Goal: Task Accomplishment & Management: Use online tool/utility

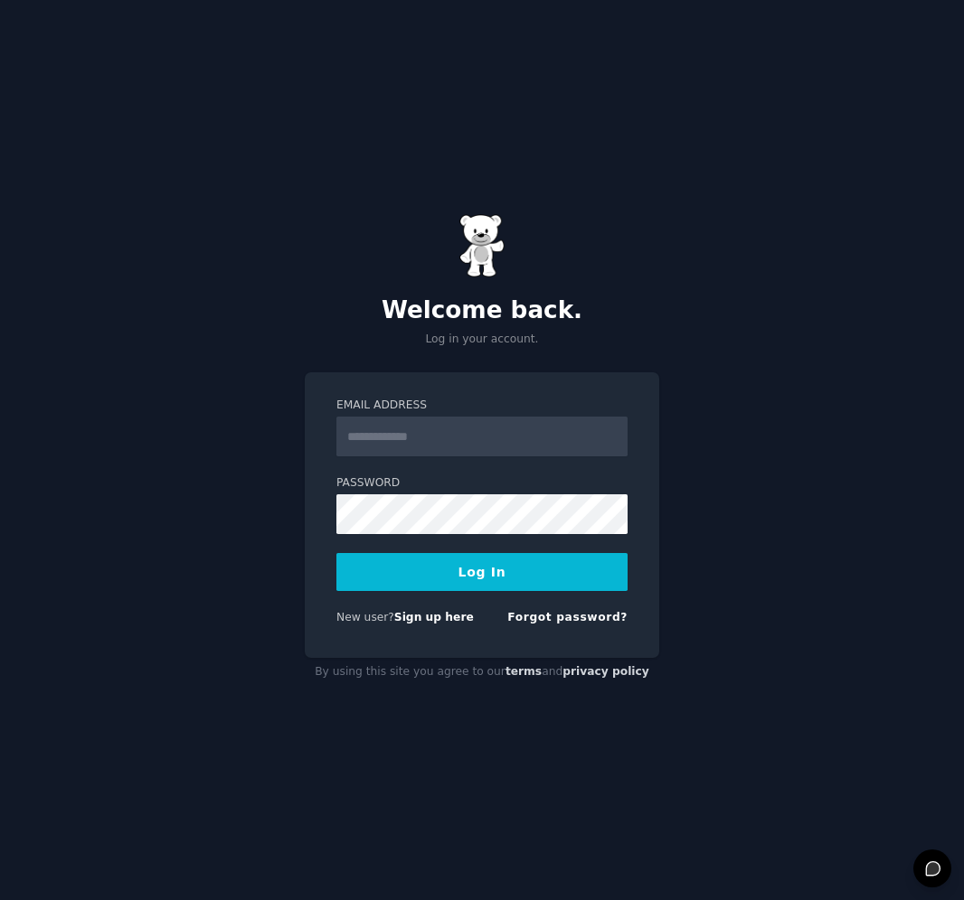
click at [494, 449] on input "Email Address" at bounding box center [481, 437] width 291 height 40
click at [421, 447] on input "**********" at bounding box center [481, 437] width 291 height 40
click at [422, 447] on input "**********" at bounding box center [481, 437] width 291 height 40
click at [421, 447] on input "**********" at bounding box center [481, 437] width 291 height 40
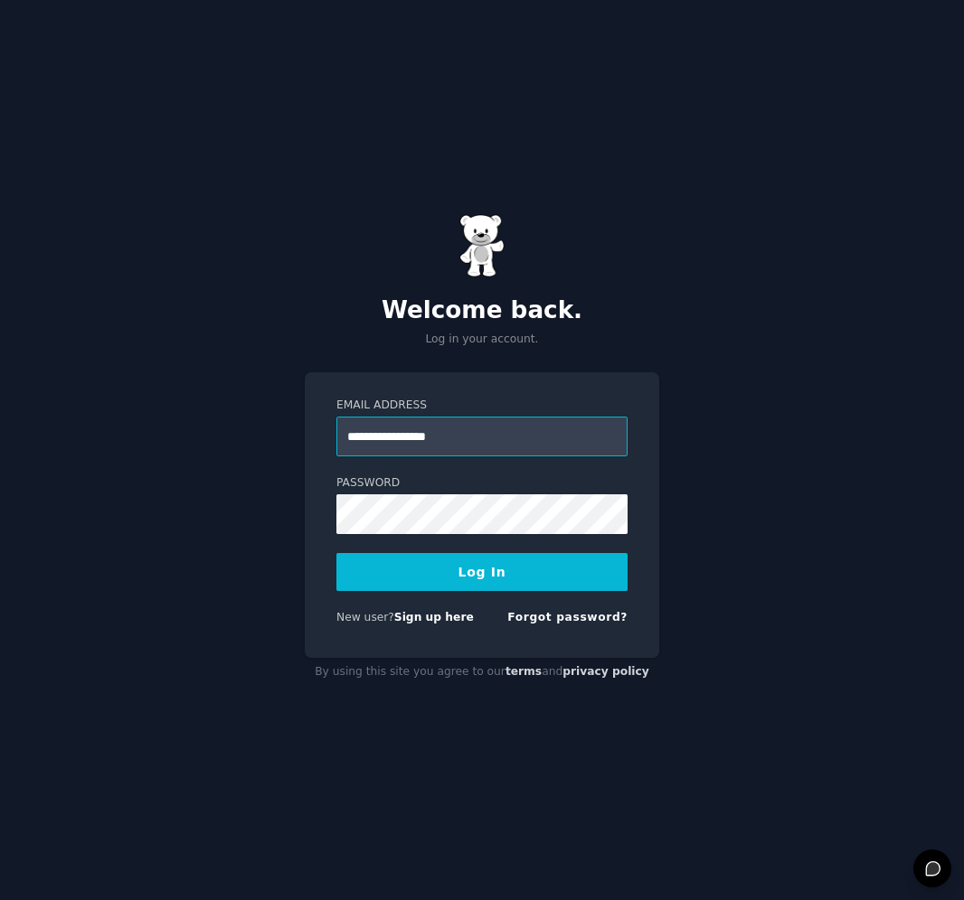
click at [421, 447] on input "**********" at bounding box center [481, 437] width 291 height 40
type input "**********"
click at [428, 565] on button "Log In" at bounding box center [481, 572] width 291 height 38
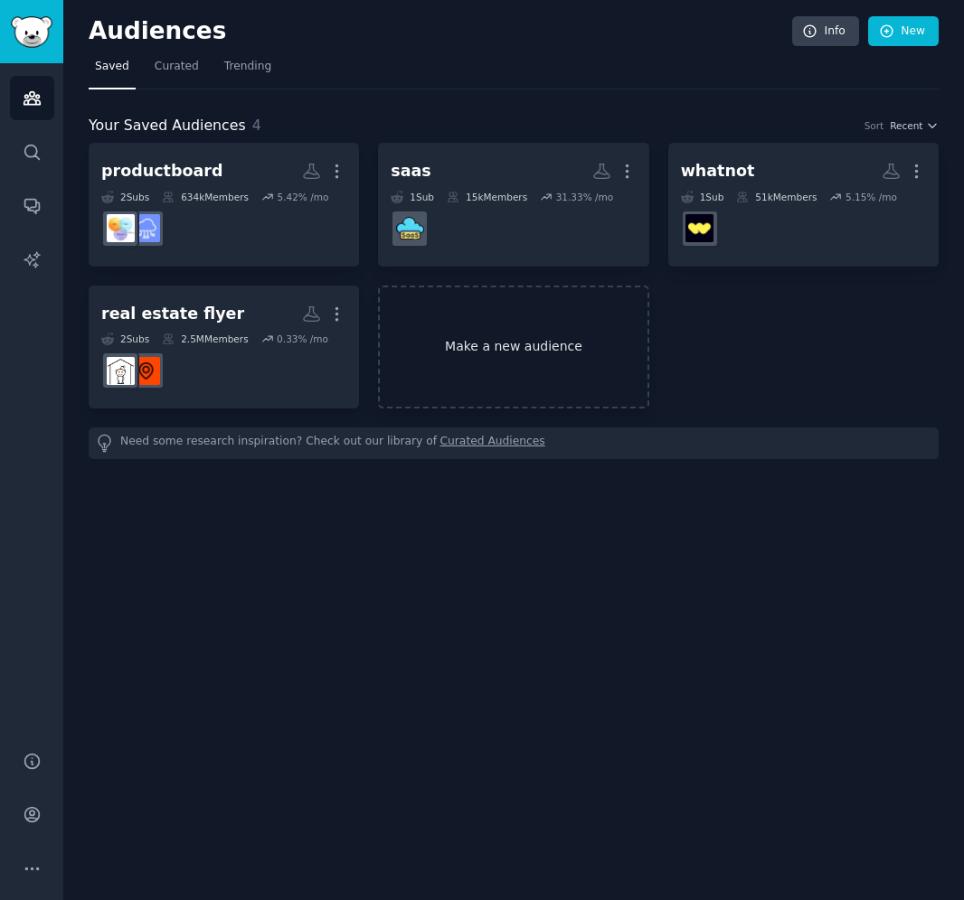
click at [458, 353] on link "Make a new audience" at bounding box center [513, 348] width 270 height 124
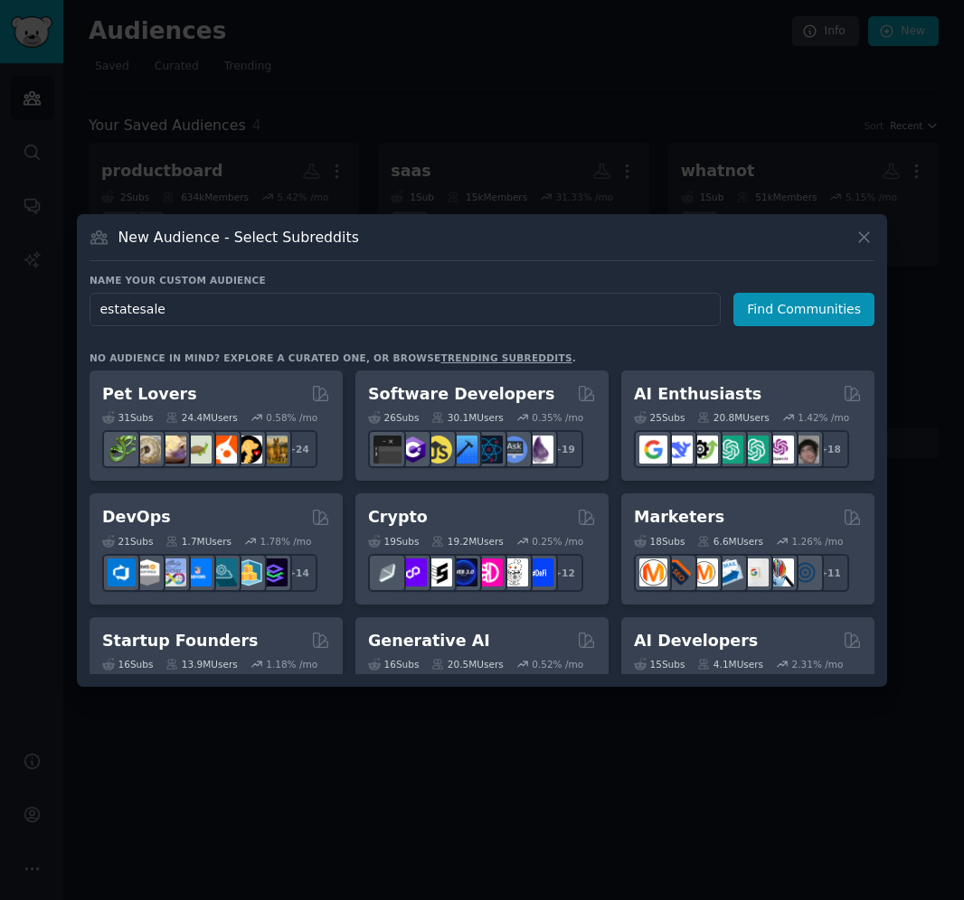
type input "estatesales"
click button "Find Communities" at bounding box center [803, 309] width 141 height 33
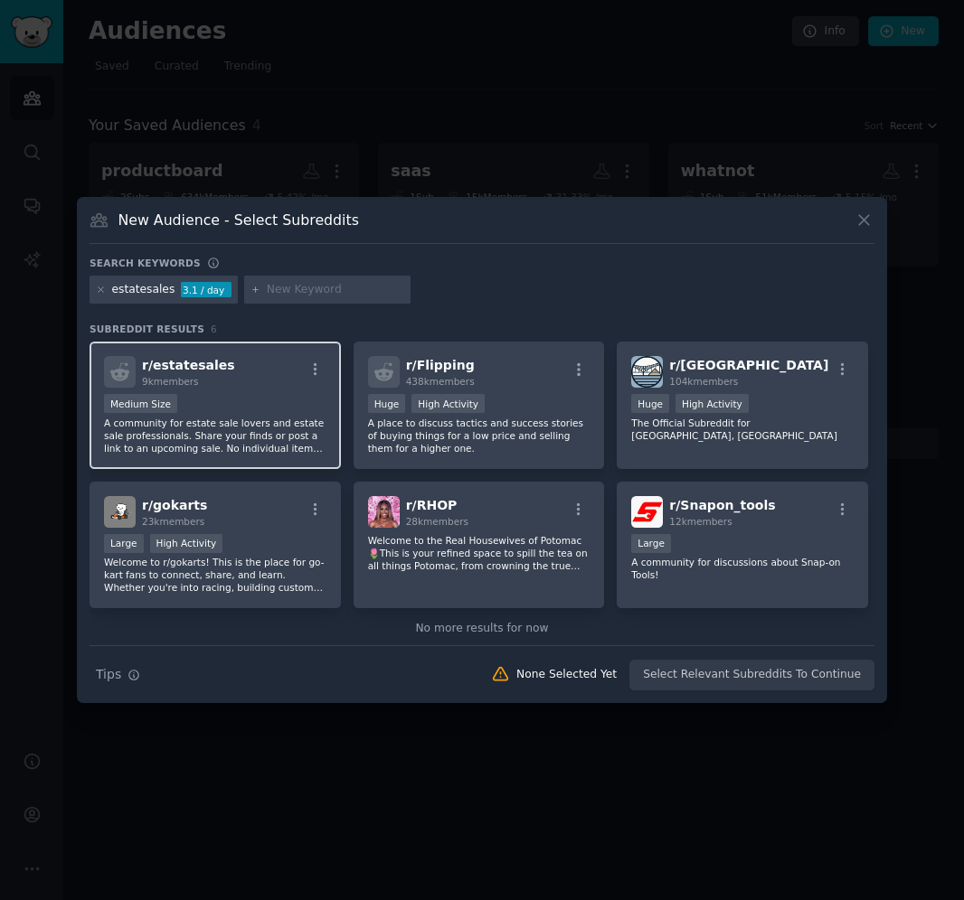
click at [253, 438] on p "A community for estate sale lovers and estate sale professionals. Share your fi…" at bounding box center [215, 436] width 222 height 38
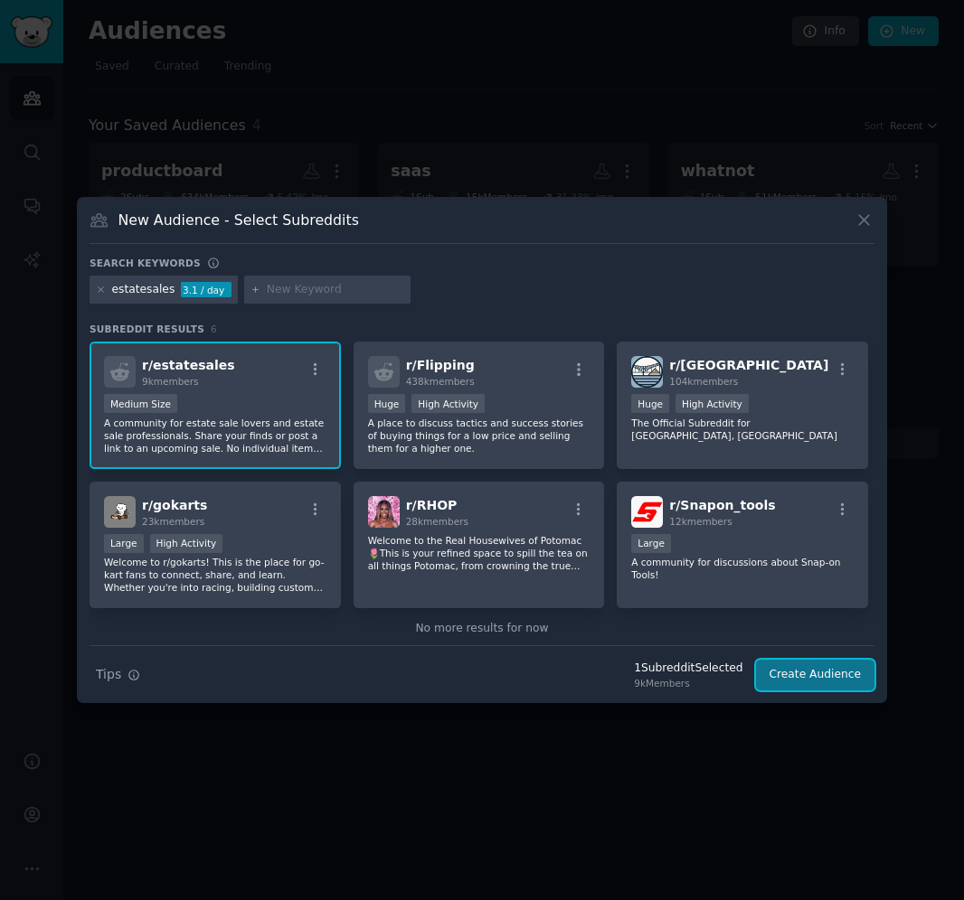
click at [782, 663] on button "Create Audience" at bounding box center [815, 675] width 119 height 31
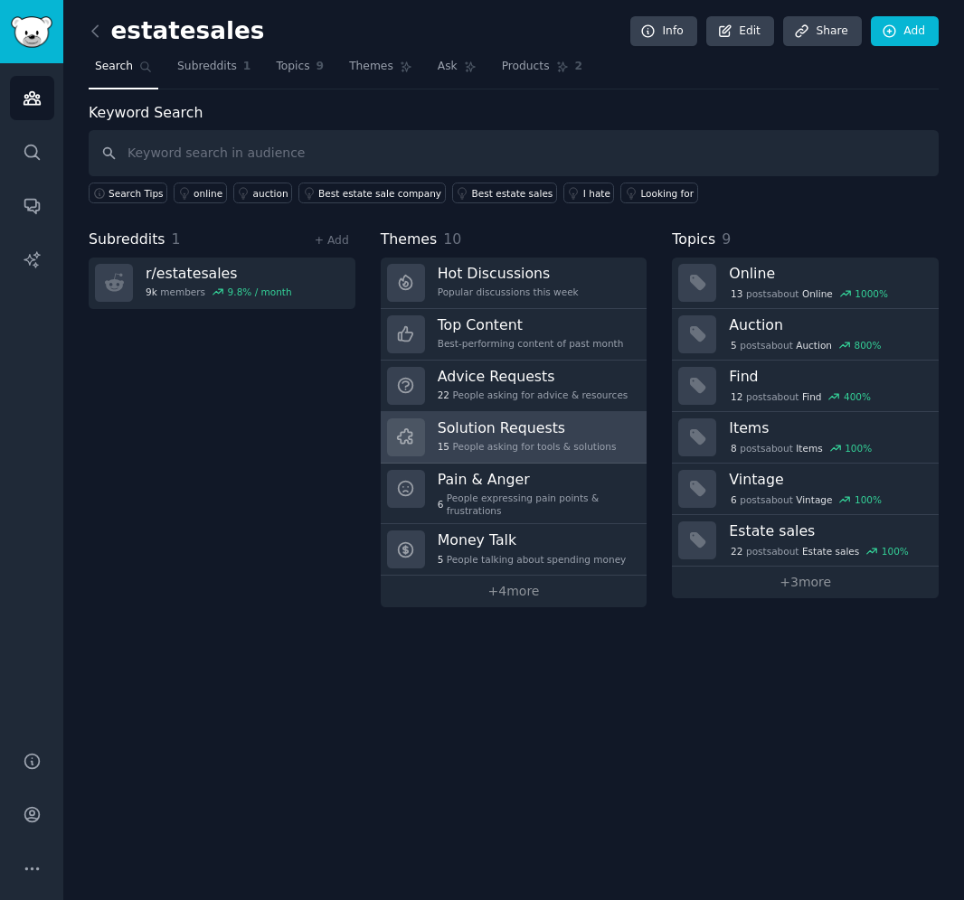
click at [535, 453] on div "Solution Requests 15 People asking for tools & solutions" at bounding box center [527, 438] width 179 height 38
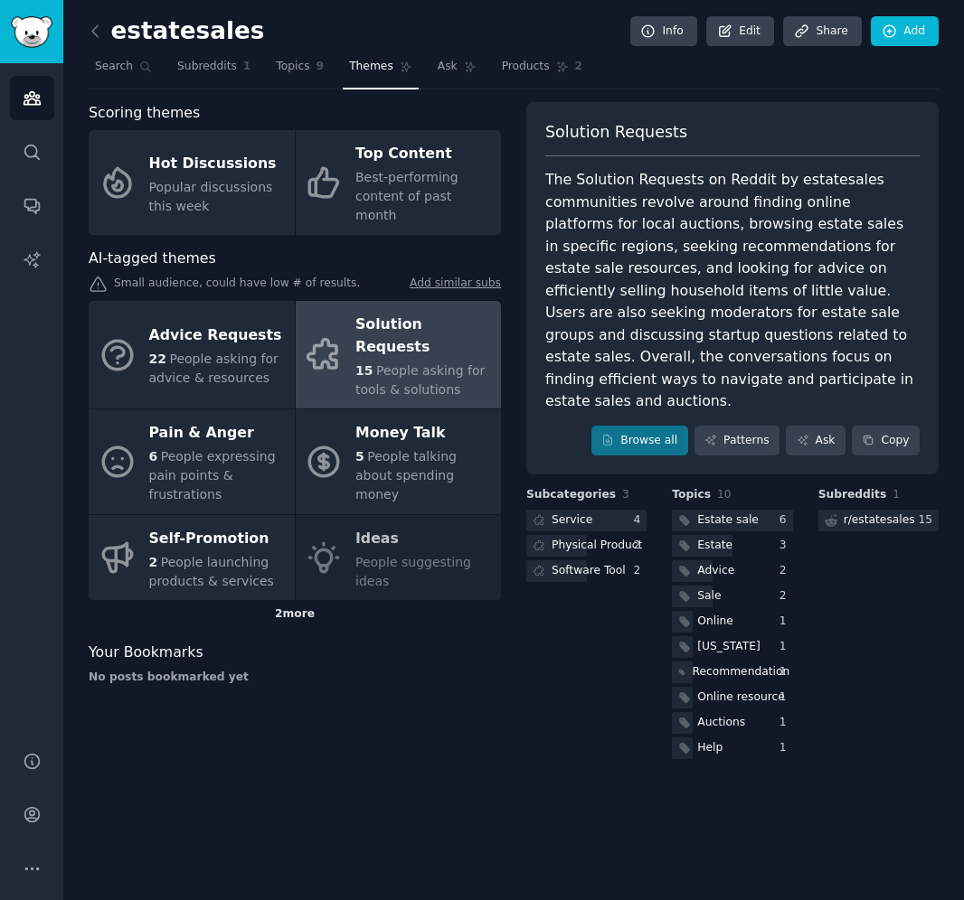
click at [296, 600] on div "2 more" at bounding box center [295, 614] width 412 height 29
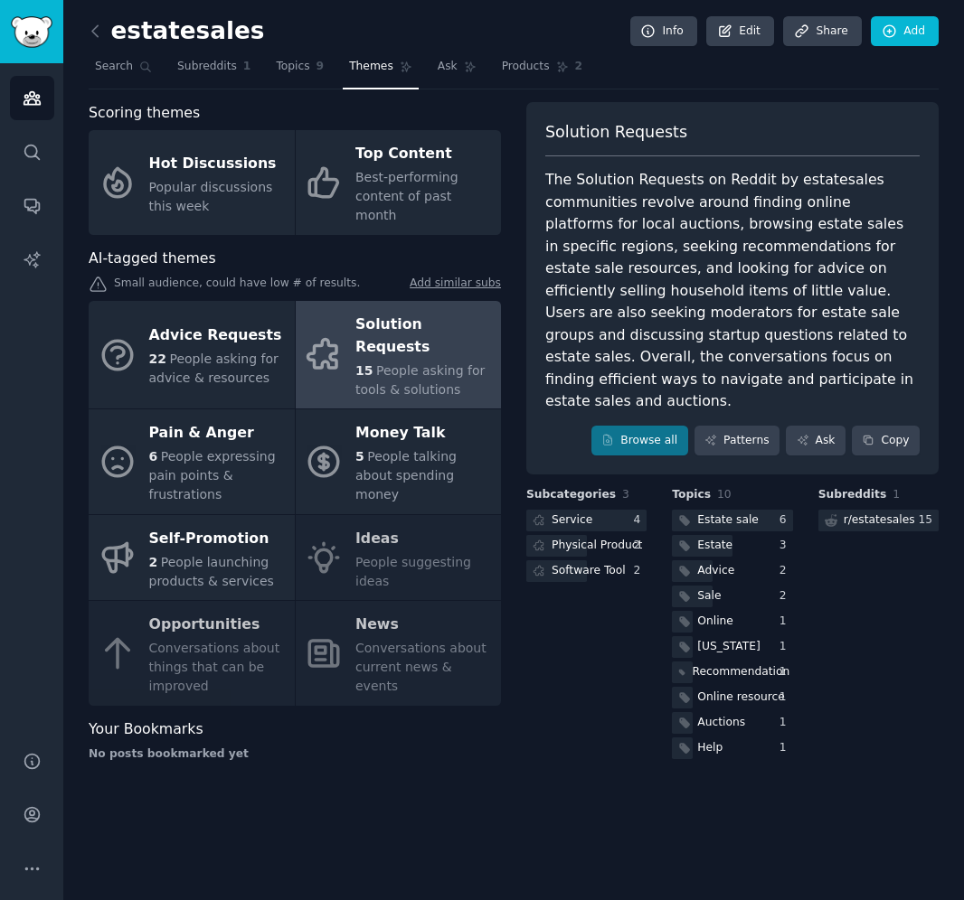
click at [238, 622] on div "Advice Requests 22 People asking for advice & resources Solution Requests 15 Pe…" at bounding box center [295, 503] width 412 height 405
click at [664, 428] on link "Browse all" at bounding box center [639, 441] width 97 height 31
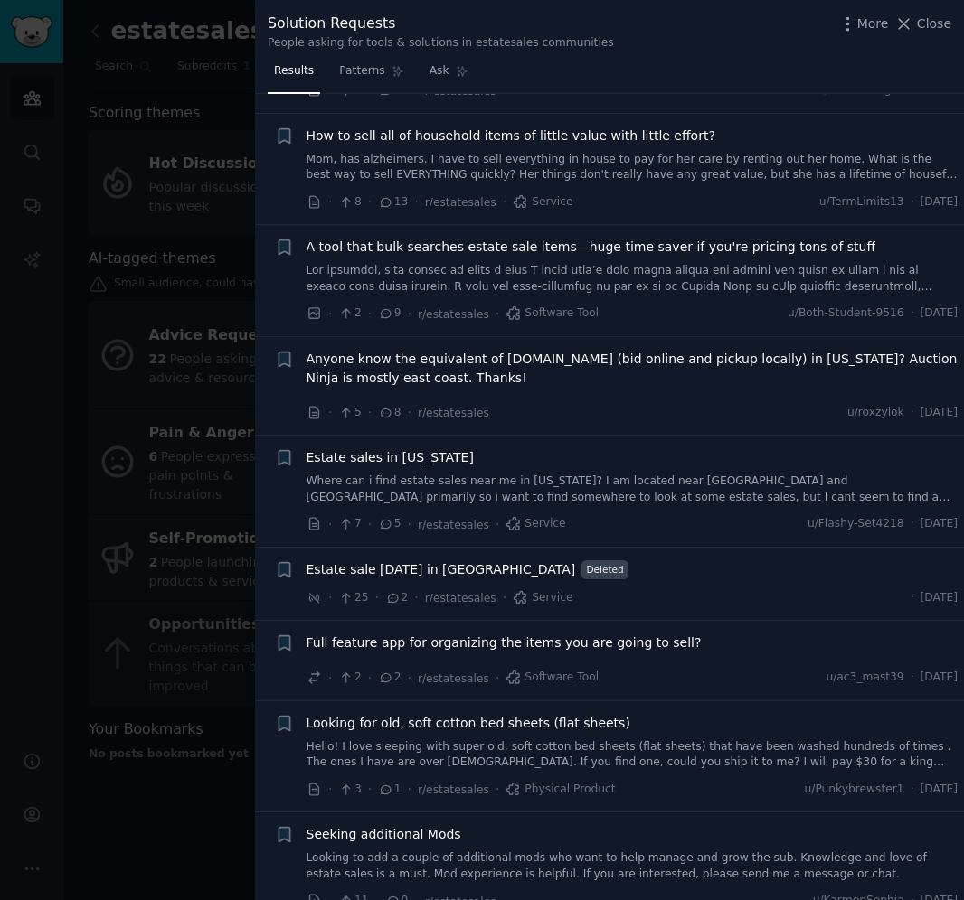
scroll to position [782, 0]
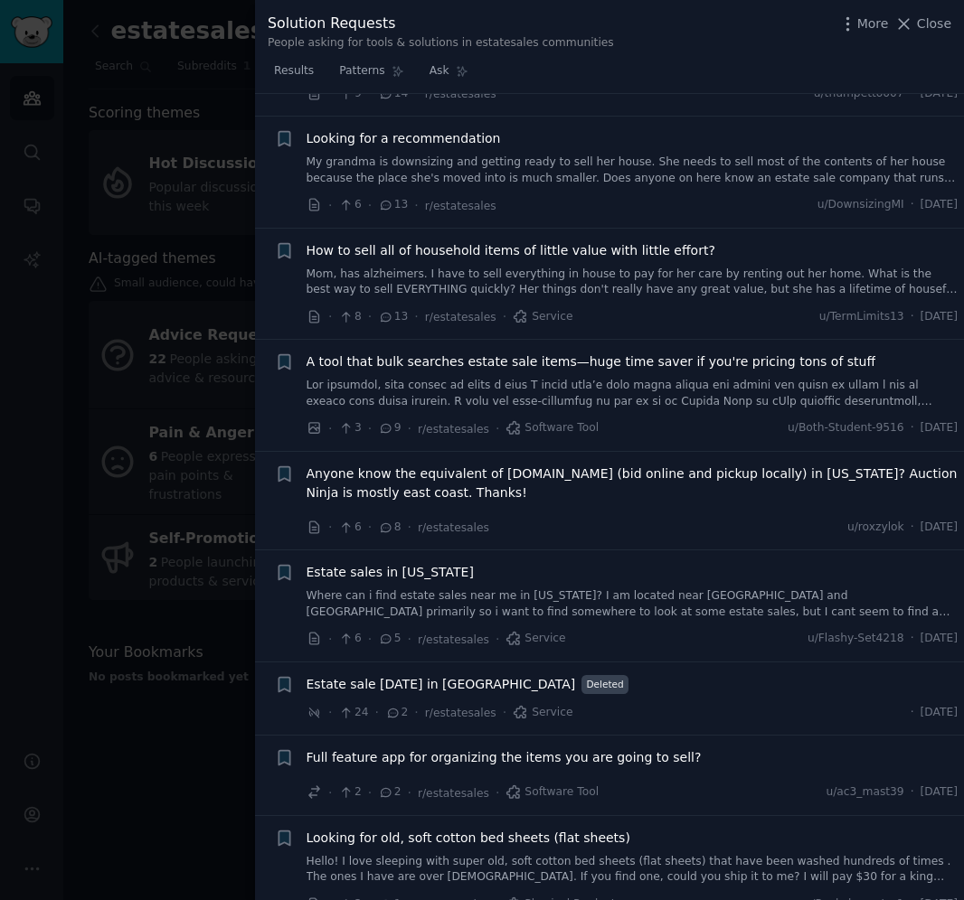
scroll to position [1082, 0]
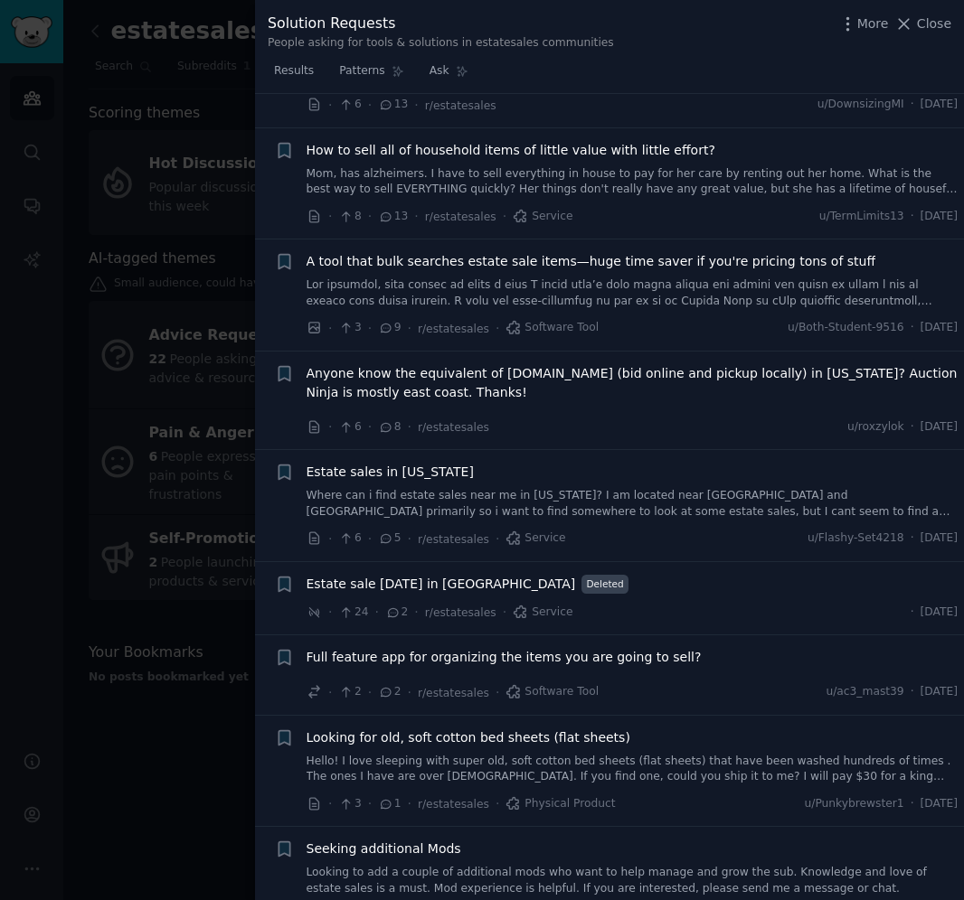
click at [180, 615] on div at bounding box center [482, 450] width 964 height 900
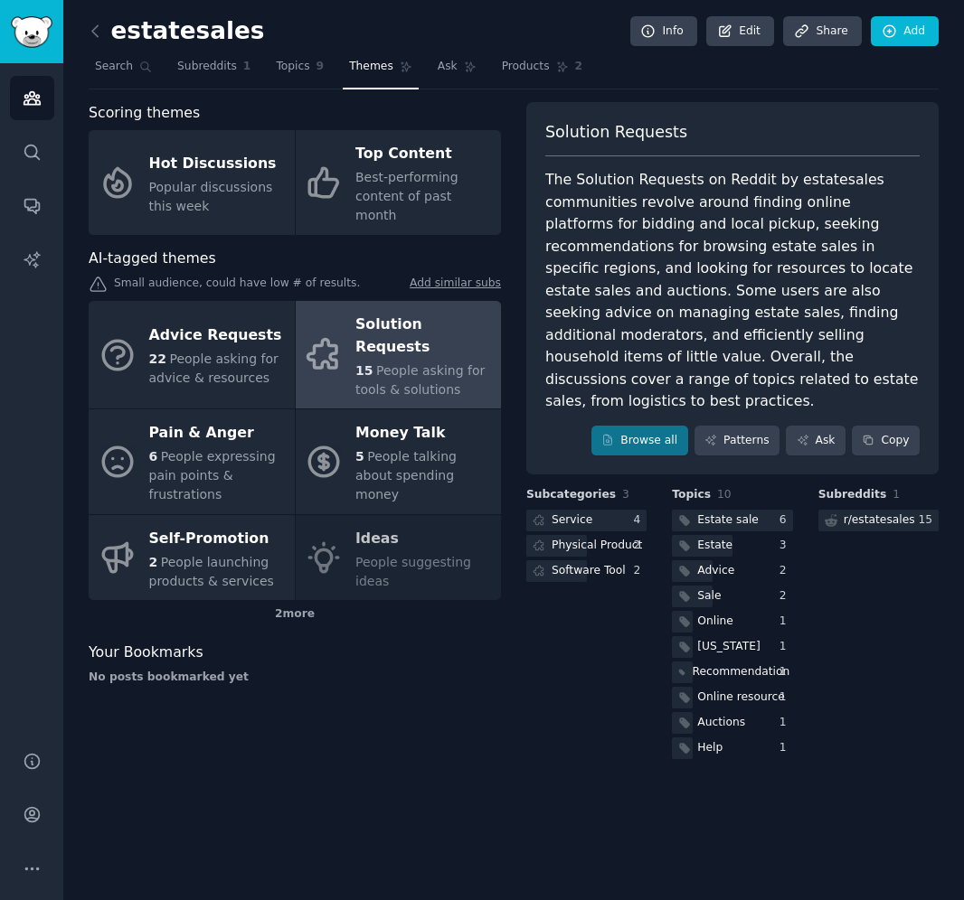
click at [403, 513] on div "Advice Requests 22 People asking for advice & resources Solution Requests 15 Pe…" at bounding box center [295, 450] width 412 height 299
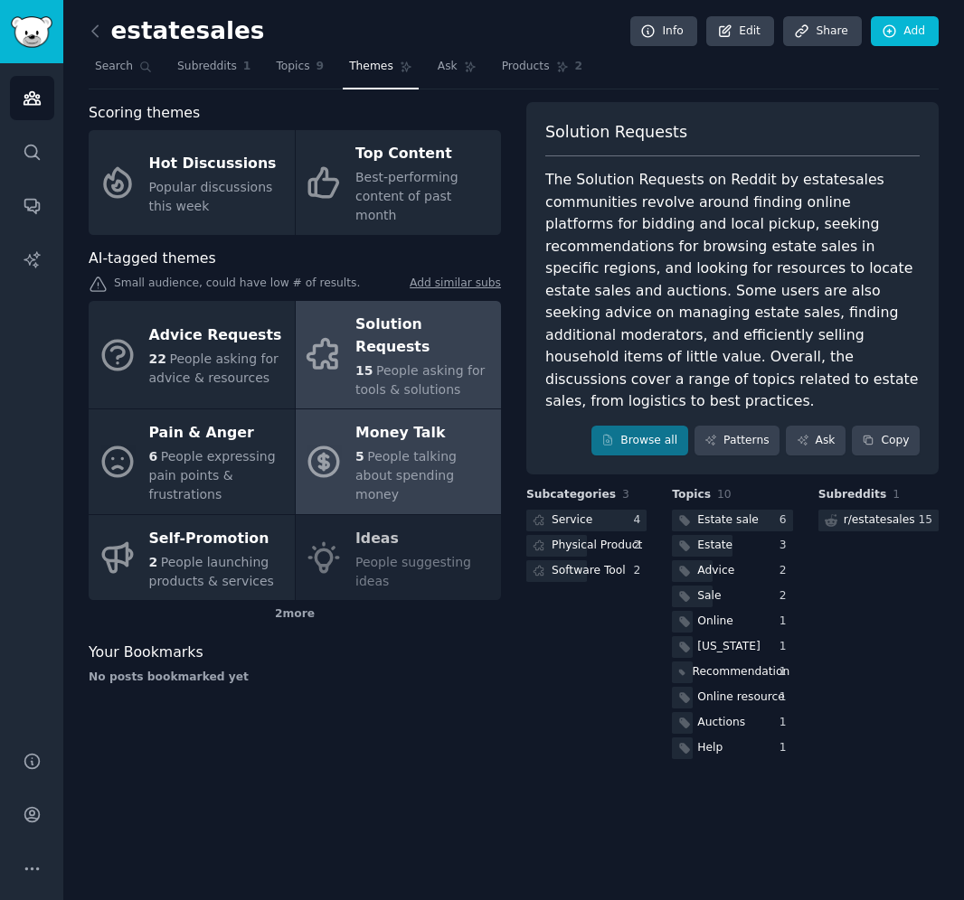
click at [356, 449] on span "5" at bounding box center [359, 456] width 9 height 14
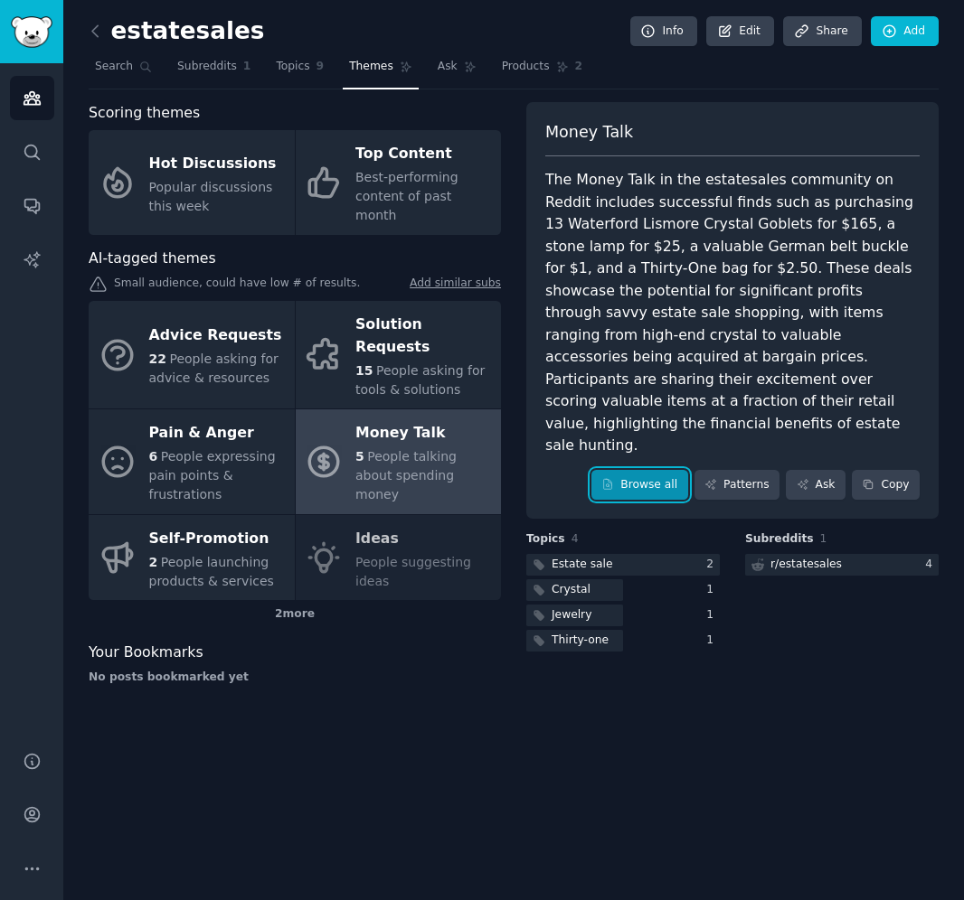
click at [667, 470] on link "Browse all" at bounding box center [639, 485] width 97 height 31
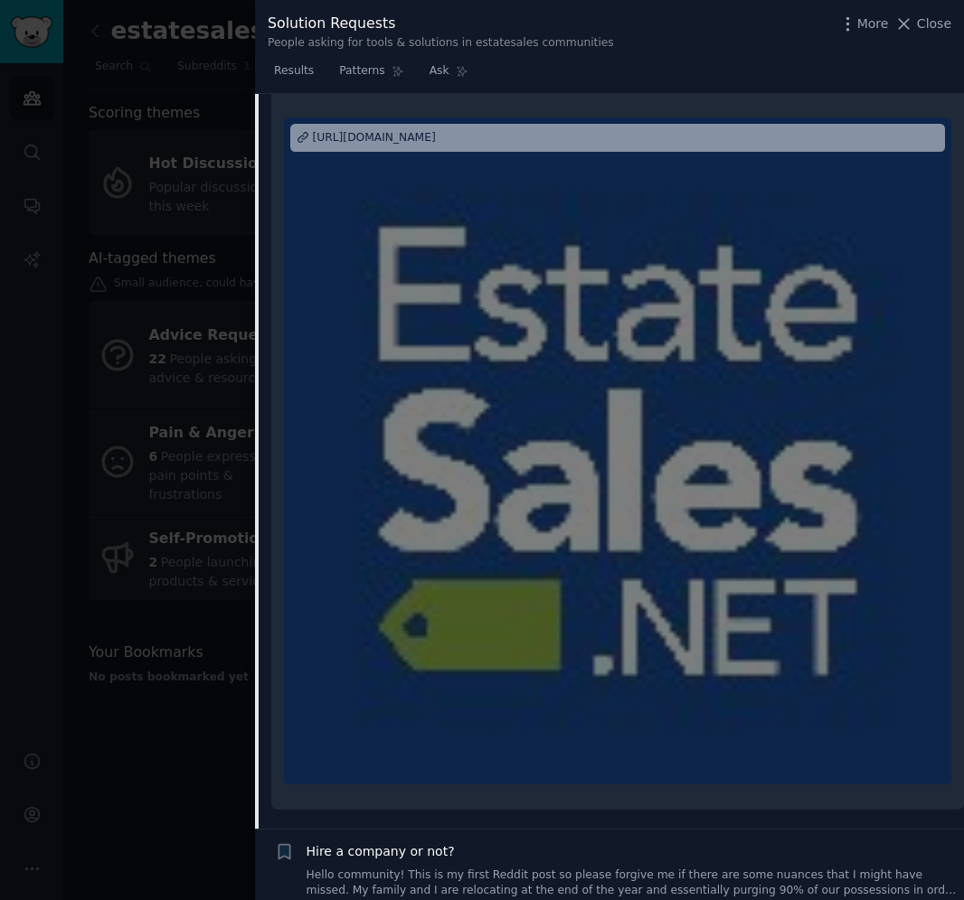
scroll to position [379, 0]
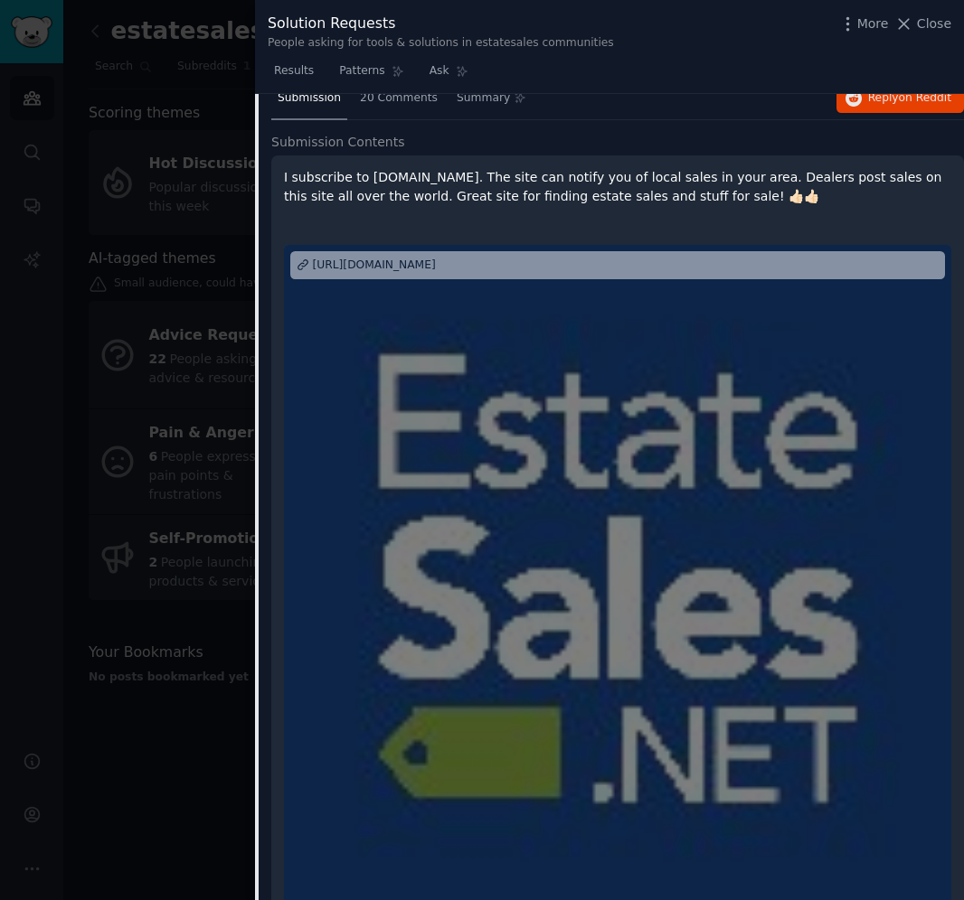
click at [538, 179] on p "I subscribe to estatesales.net. The site can notify you of local sales in your …" at bounding box center [617, 187] width 667 height 38
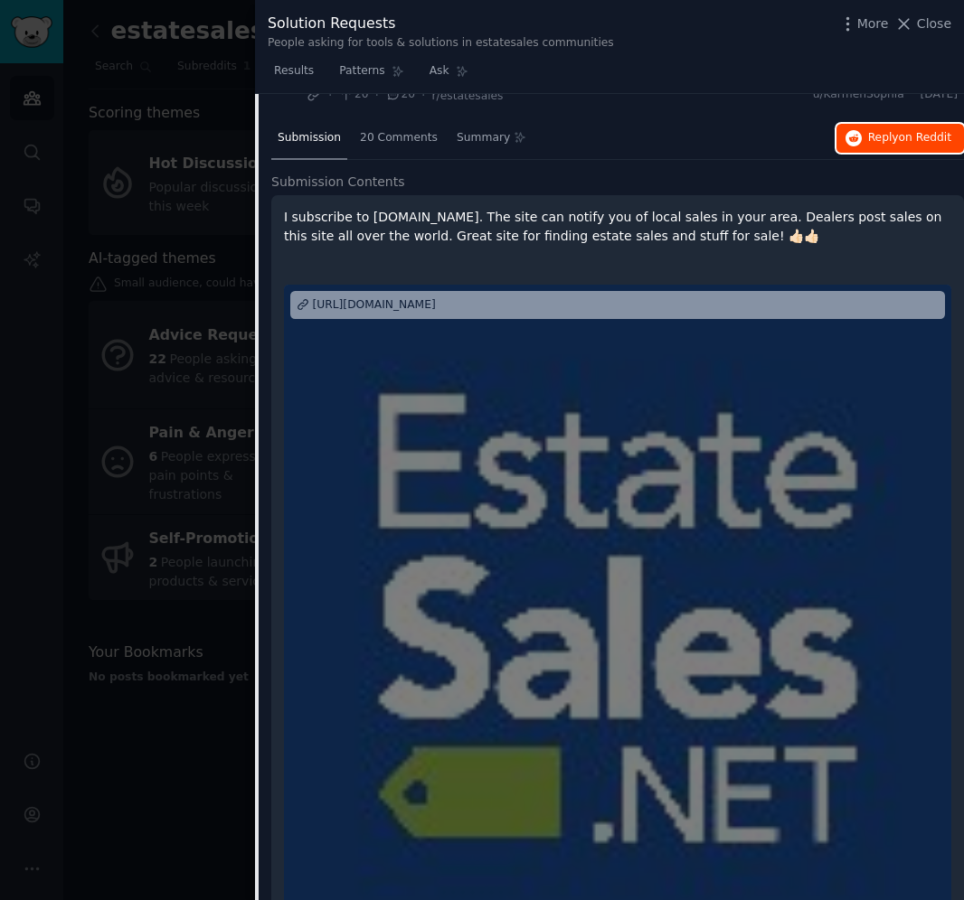
click at [878, 133] on span "Reply on Reddit" at bounding box center [909, 138] width 83 height 16
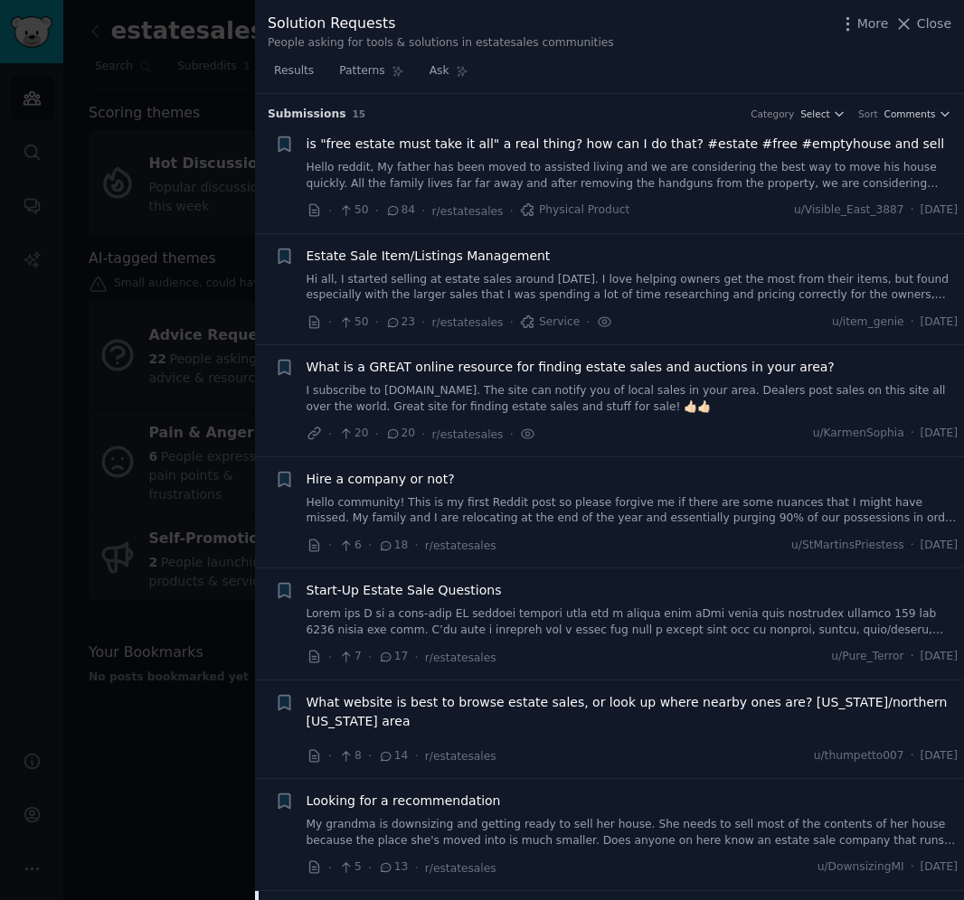
click at [642, 261] on div "Estate Sale Item/Listings Management" at bounding box center [632, 256] width 652 height 19
click at [638, 281] on link "Hi all, I started selling at estate sales around [DATE]. I love helping owners …" at bounding box center [632, 288] width 652 height 32
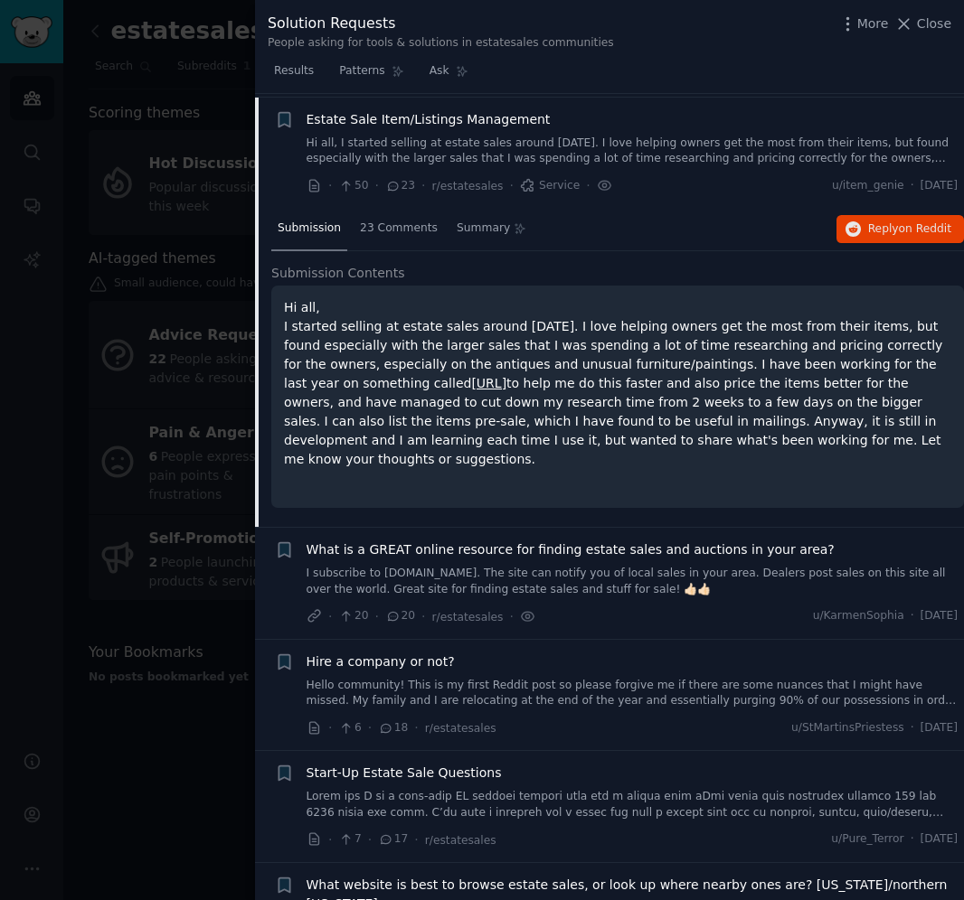
scroll to position [140, 0]
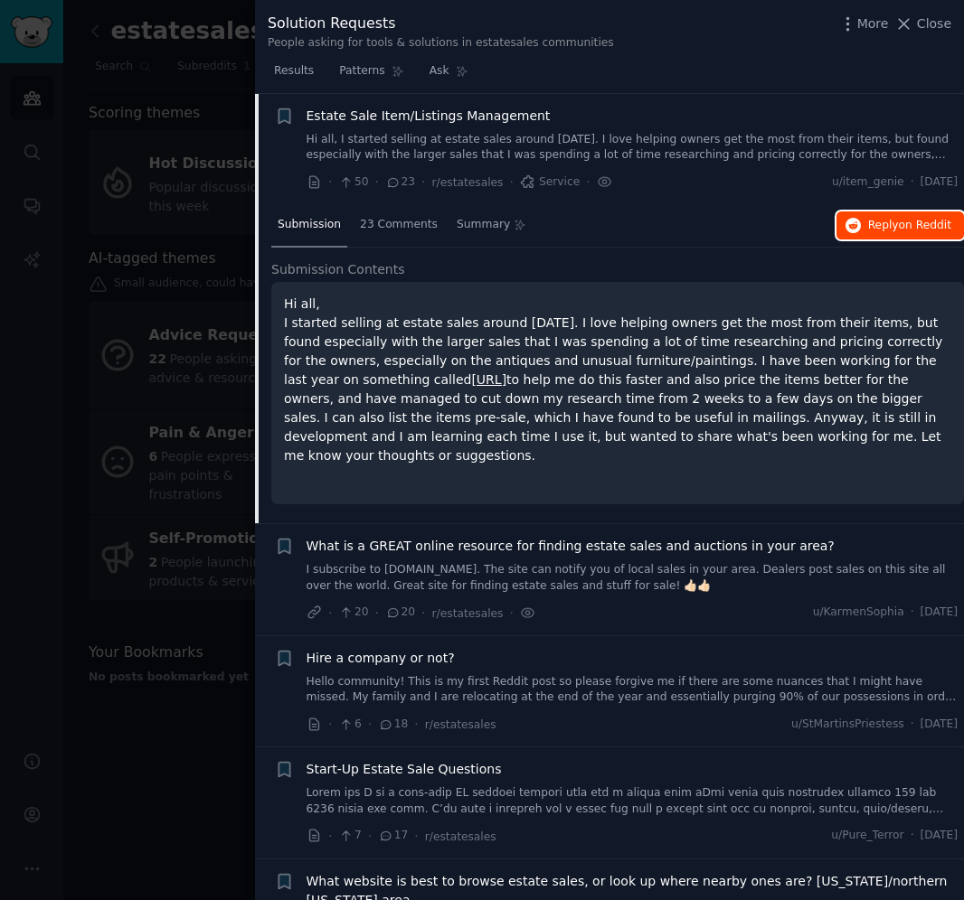
click at [887, 230] on span "Reply on Reddit" at bounding box center [909, 226] width 83 height 16
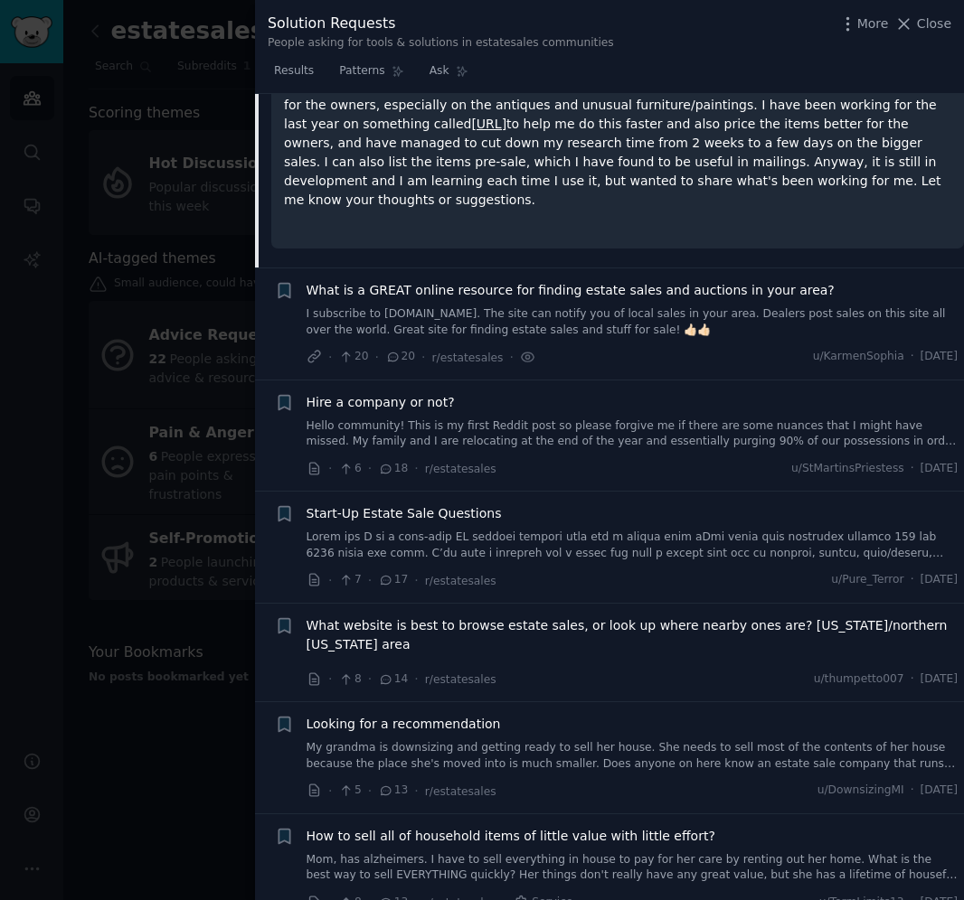
scroll to position [399, 0]
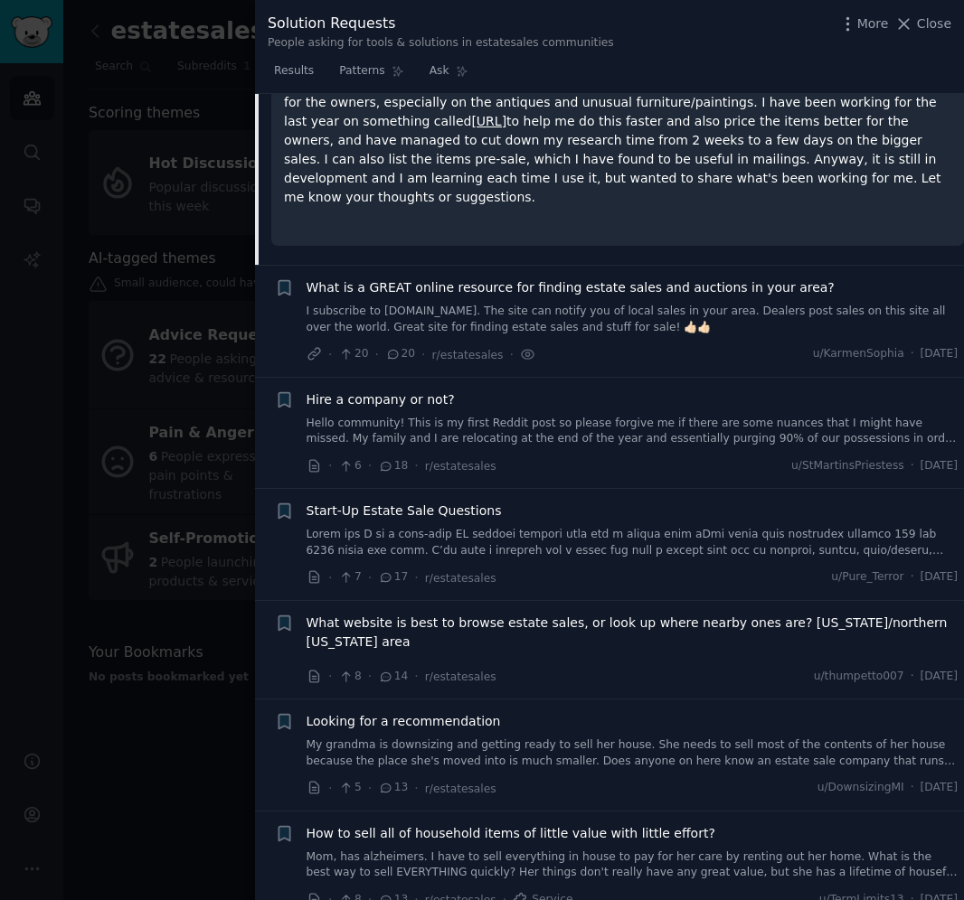
click at [831, 528] on link at bounding box center [632, 543] width 652 height 32
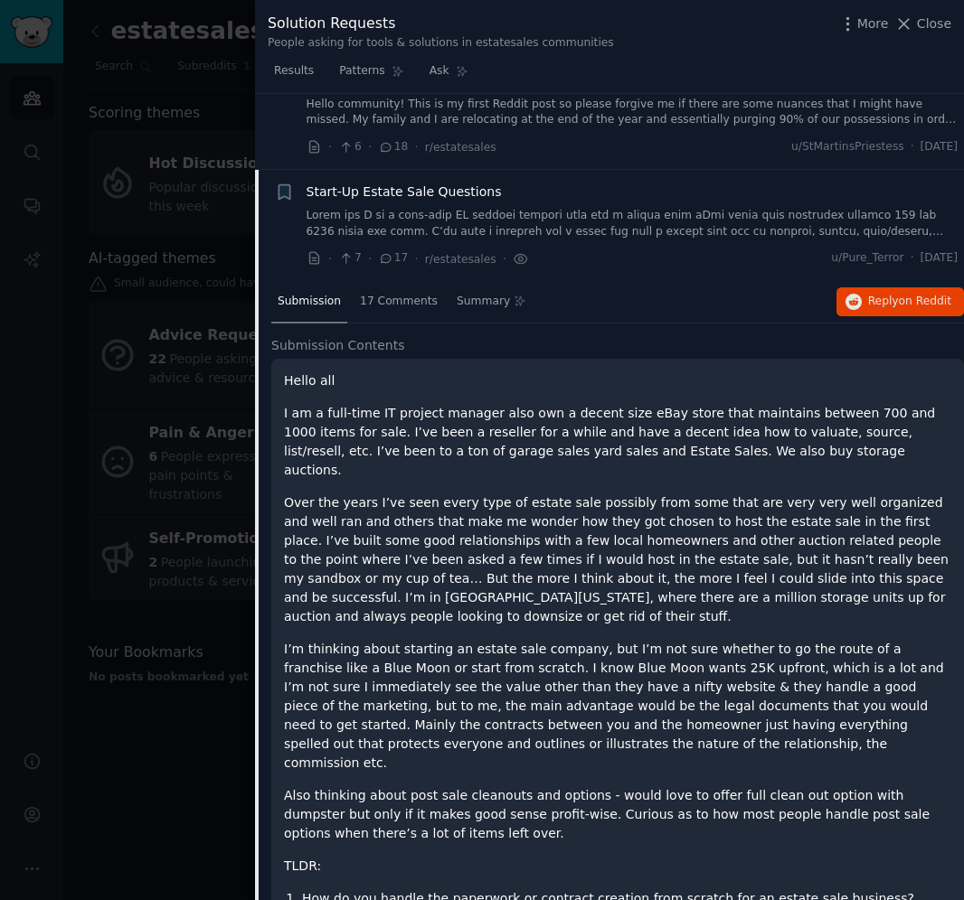
scroll to position [475, 0]
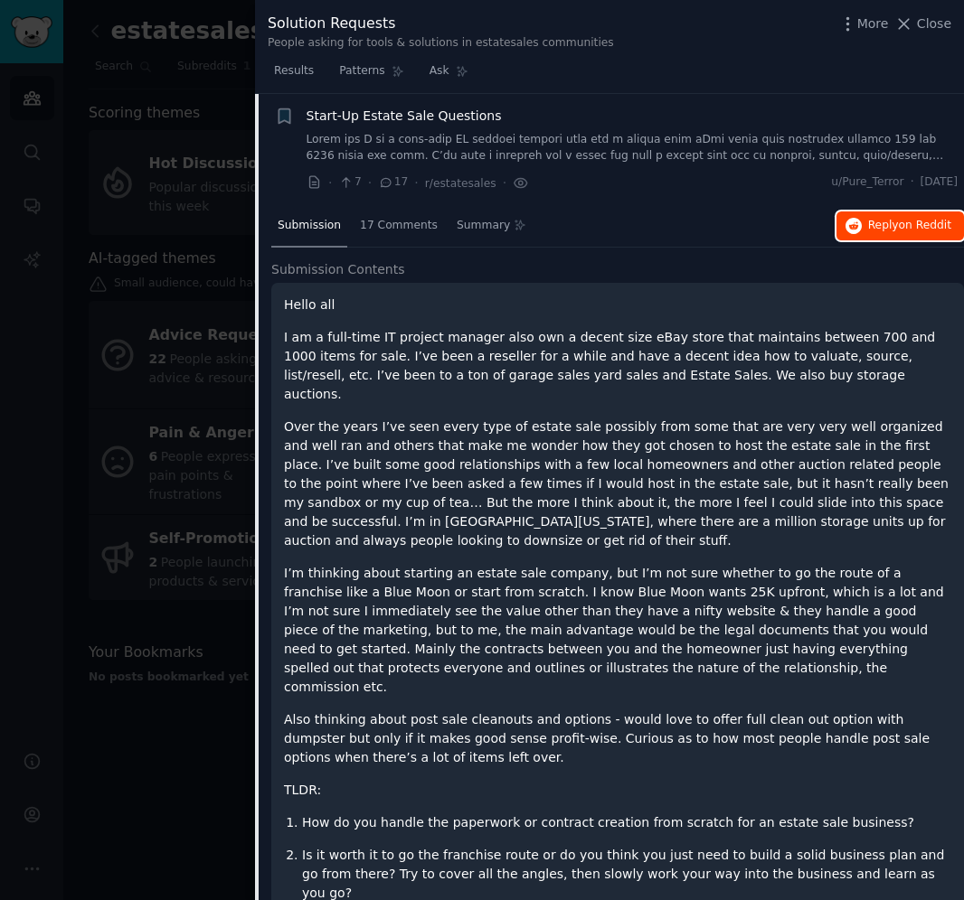
click at [908, 232] on span "Reply on Reddit" at bounding box center [909, 226] width 83 height 16
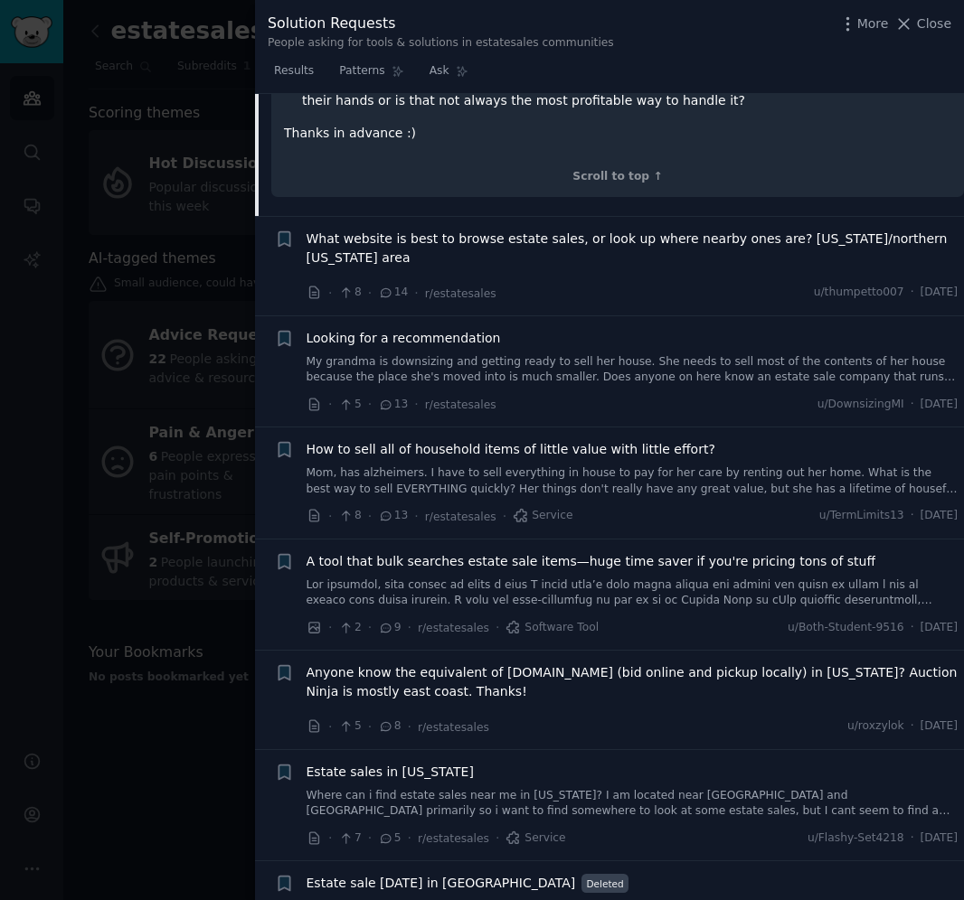
scroll to position [1323, 0]
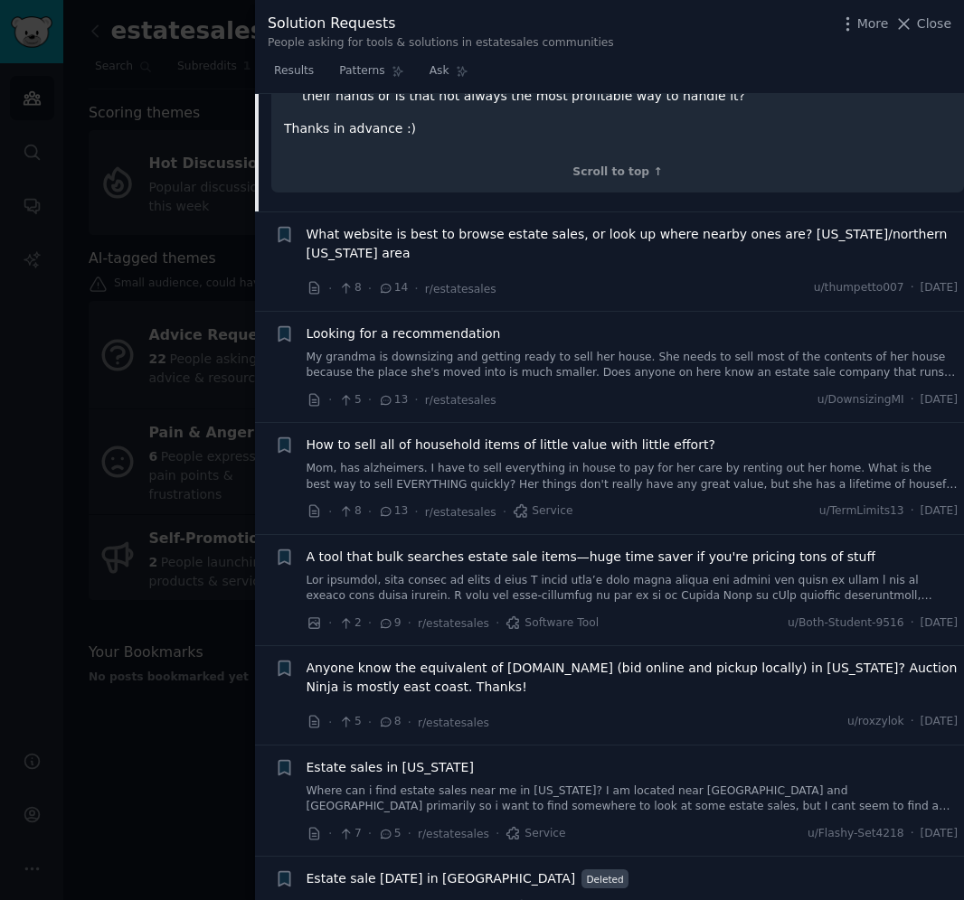
click at [618, 461] on link "Mom, has alzheimers. I have to sell everything in house to pay for her care by …" at bounding box center [632, 477] width 652 height 32
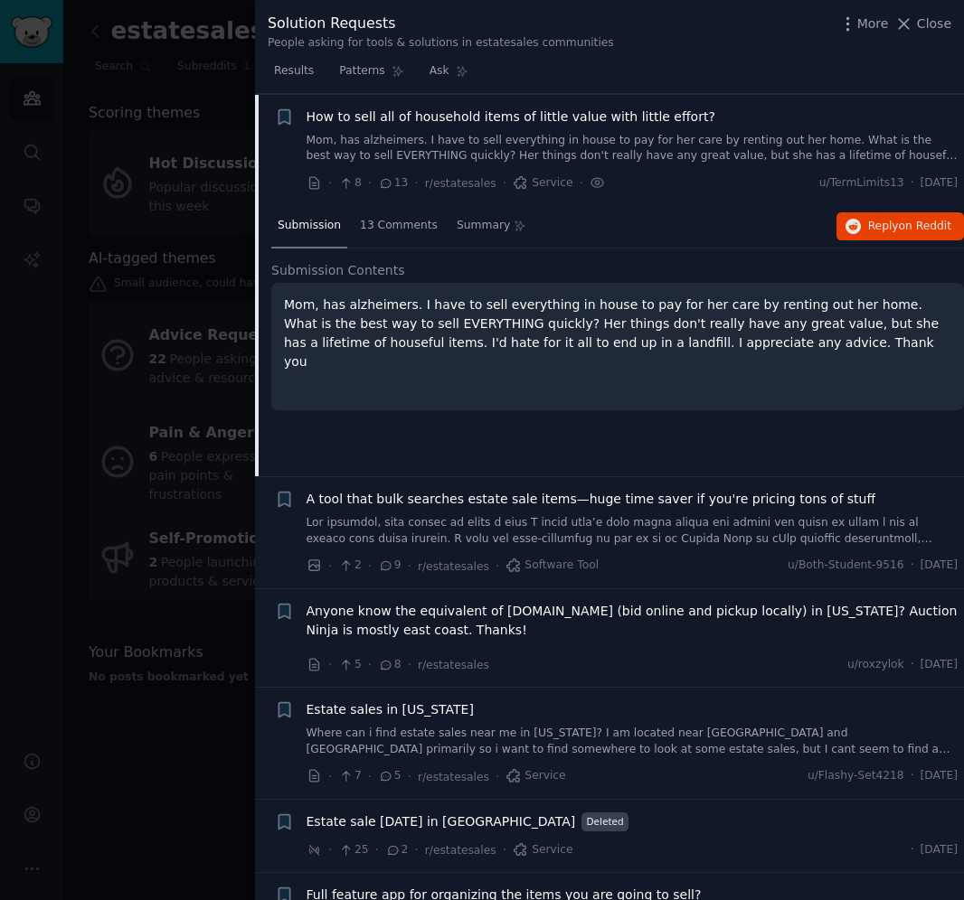
scroll to position [778, 0]
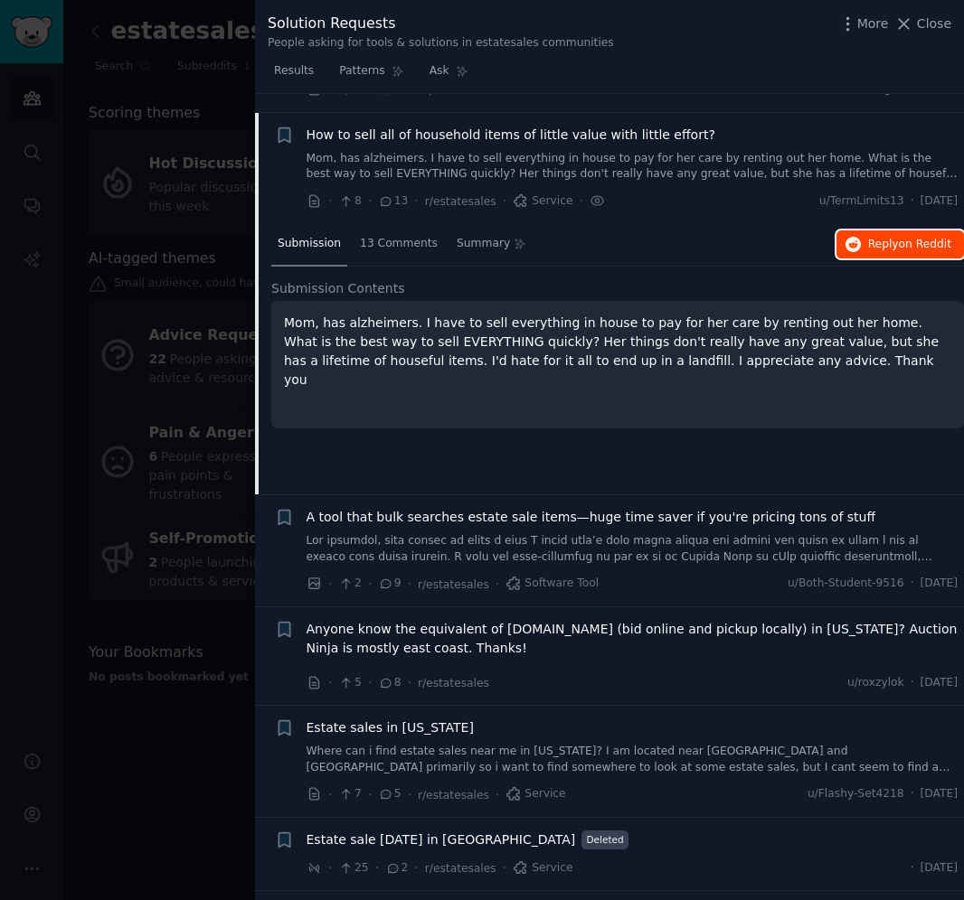
click at [868, 237] on span "Reply on Reddit" at bounding box center [909, 245] width 83 height 16
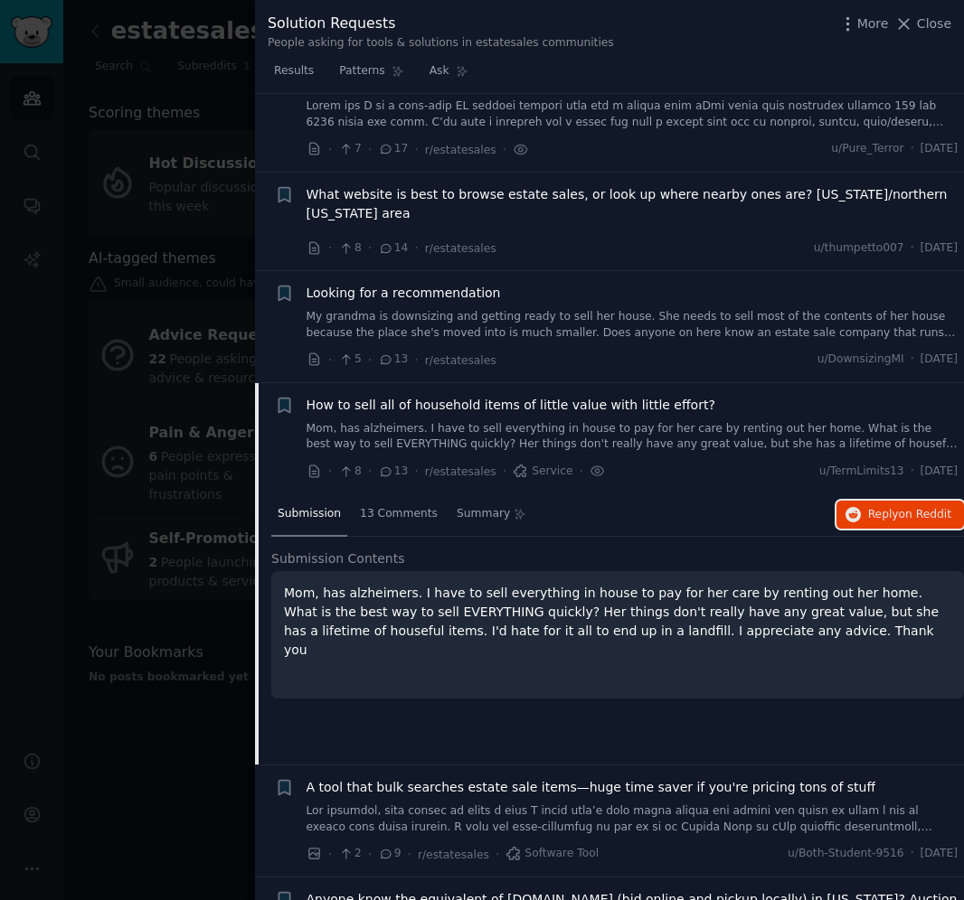
scroll to position [477, 0]
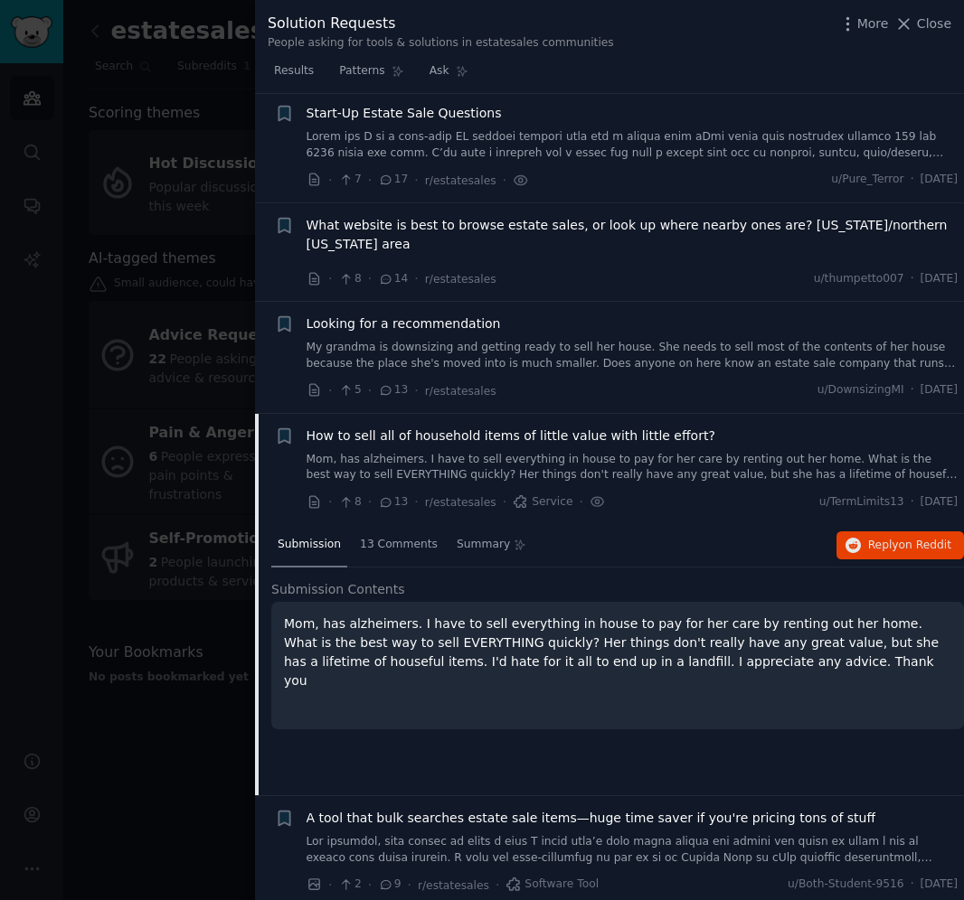
click at [681, 340] on link "My grandma is downsizing and getting ready to sell her house. She needs to sell…" at bounding box center [632, 356] width 652 height 32
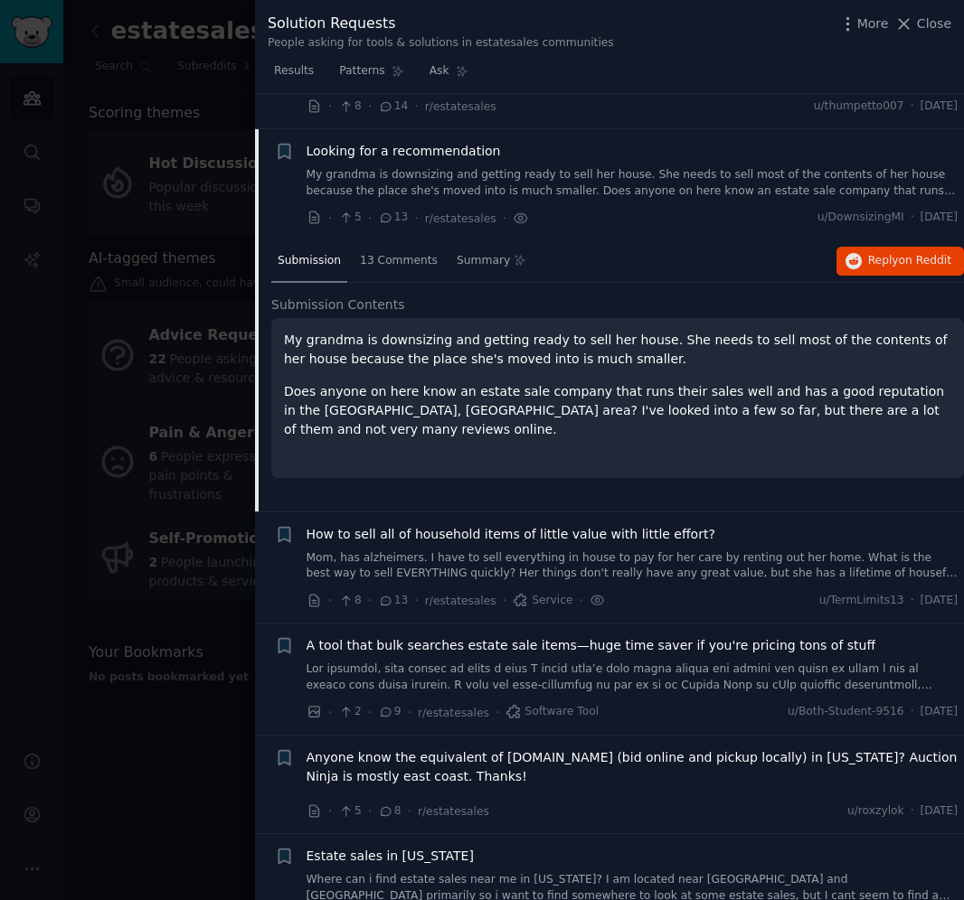
scroll to position [666, 0]
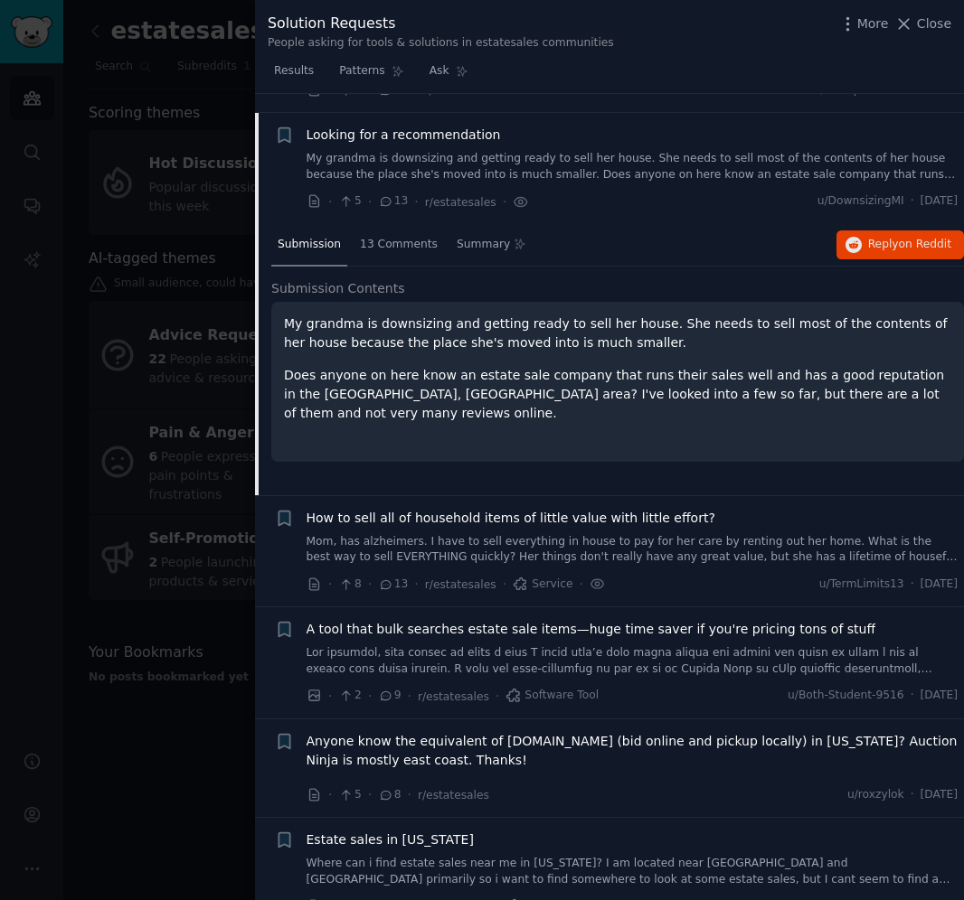
click at [862, 244] on div "Submission 13 Comments Summary Reply on Reddit" at bounding box center [617, 245] width 692 height 43
click at [871, 237] on span "Reply on Reddit" at bounding box center [909, 245] width 83 height 16
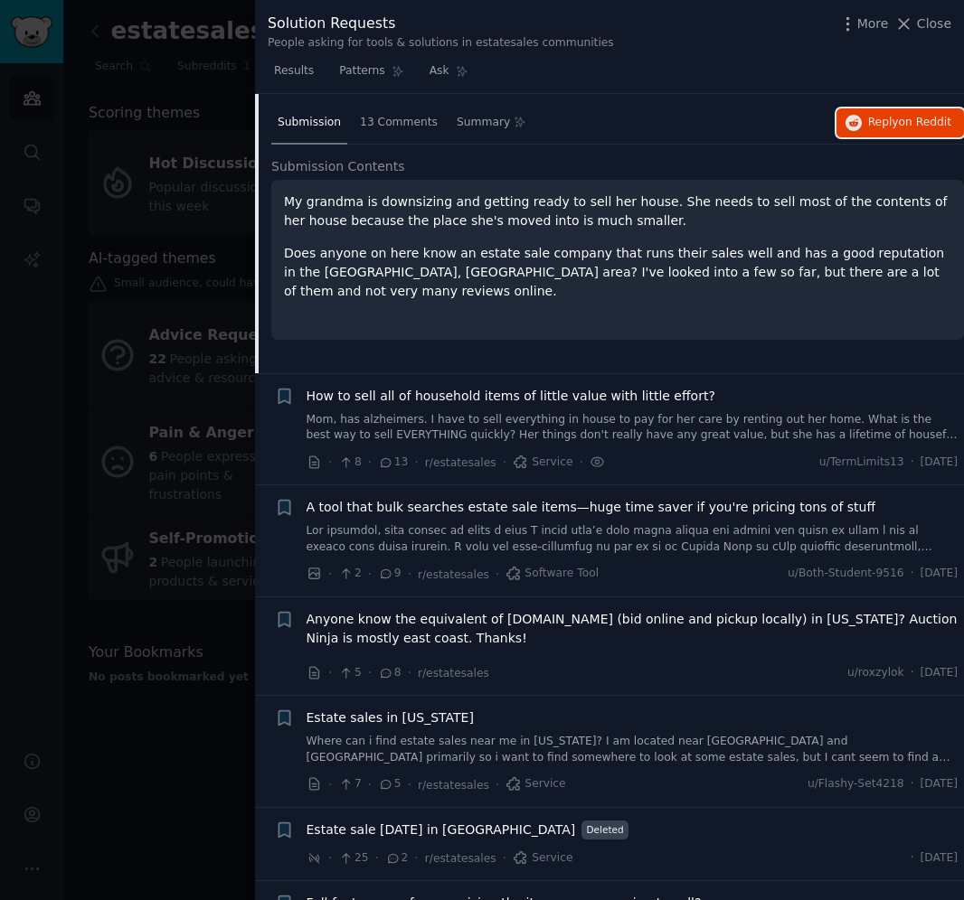
scroll to position [1053, 0]
